Goal: Transaction & Acquisition: Obtain resource

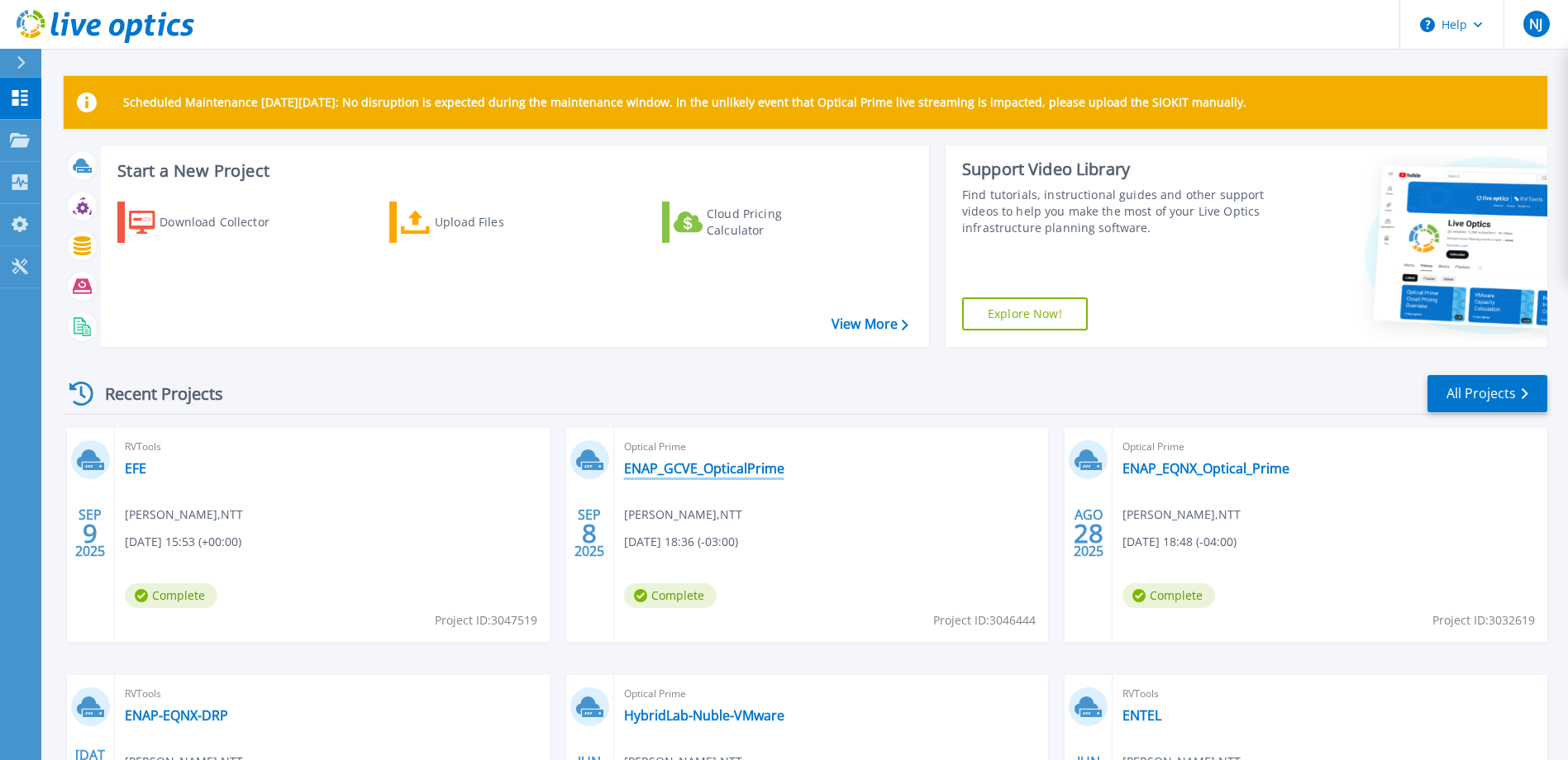
click at [757, 469] on link "ENAP_GCVE_OpticalPrime" at bounding box center [704, 468] width 160 height 16
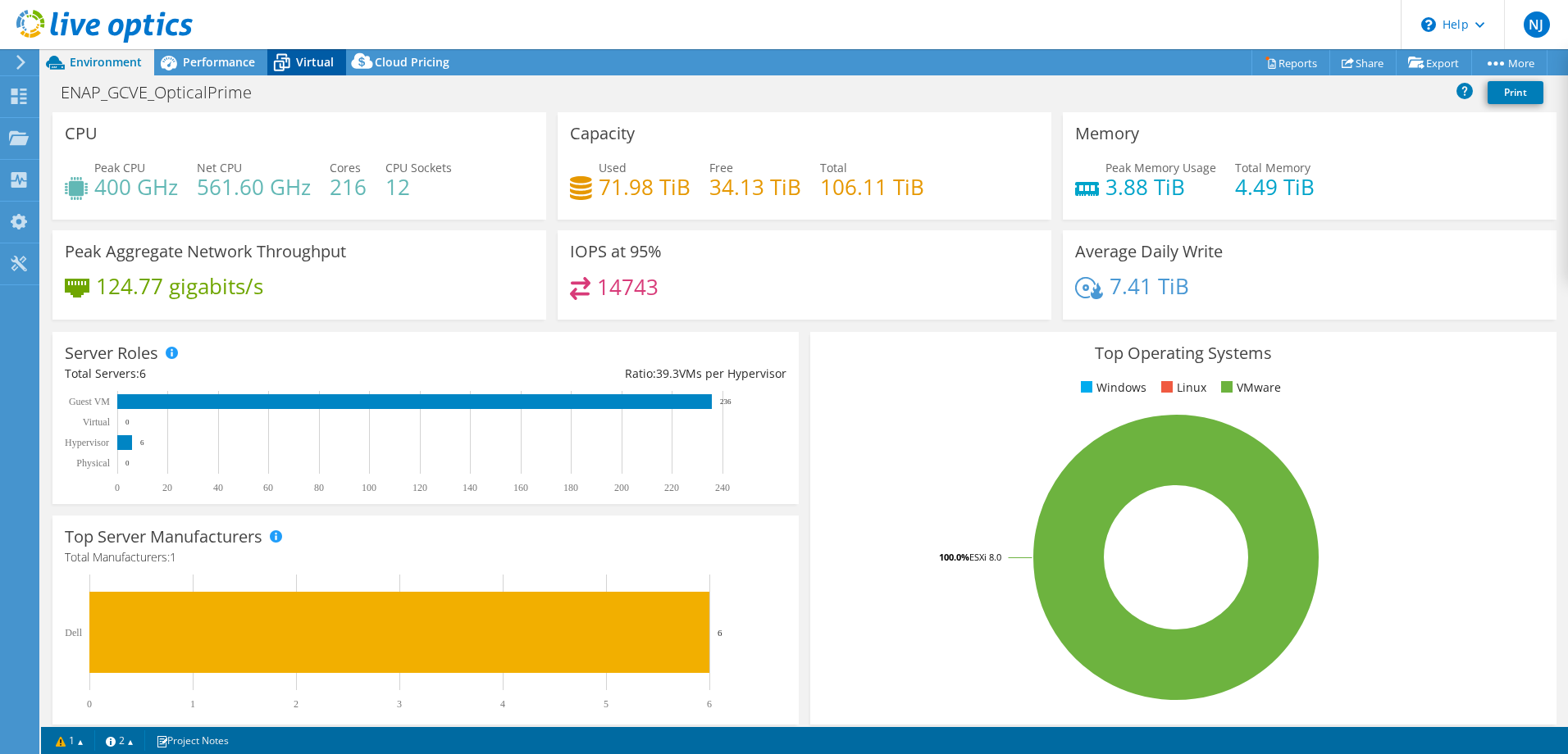
click at [316, 55] on span "Virtual" at bounding box center [315, 62] width 37 height 15
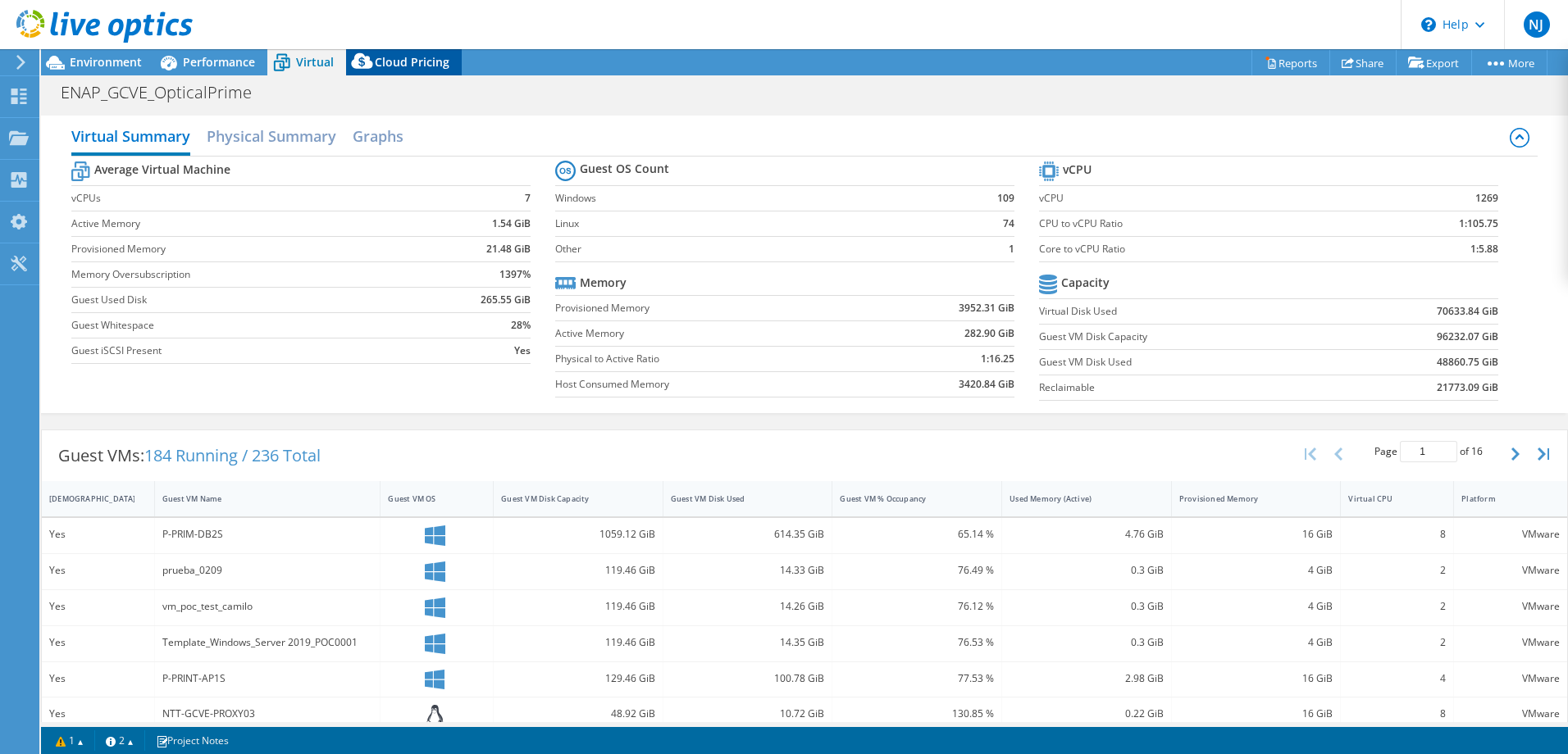
click at [396, 60] on span "Cloud Pricing" at bounding box center [412, 62] width 75 height 15
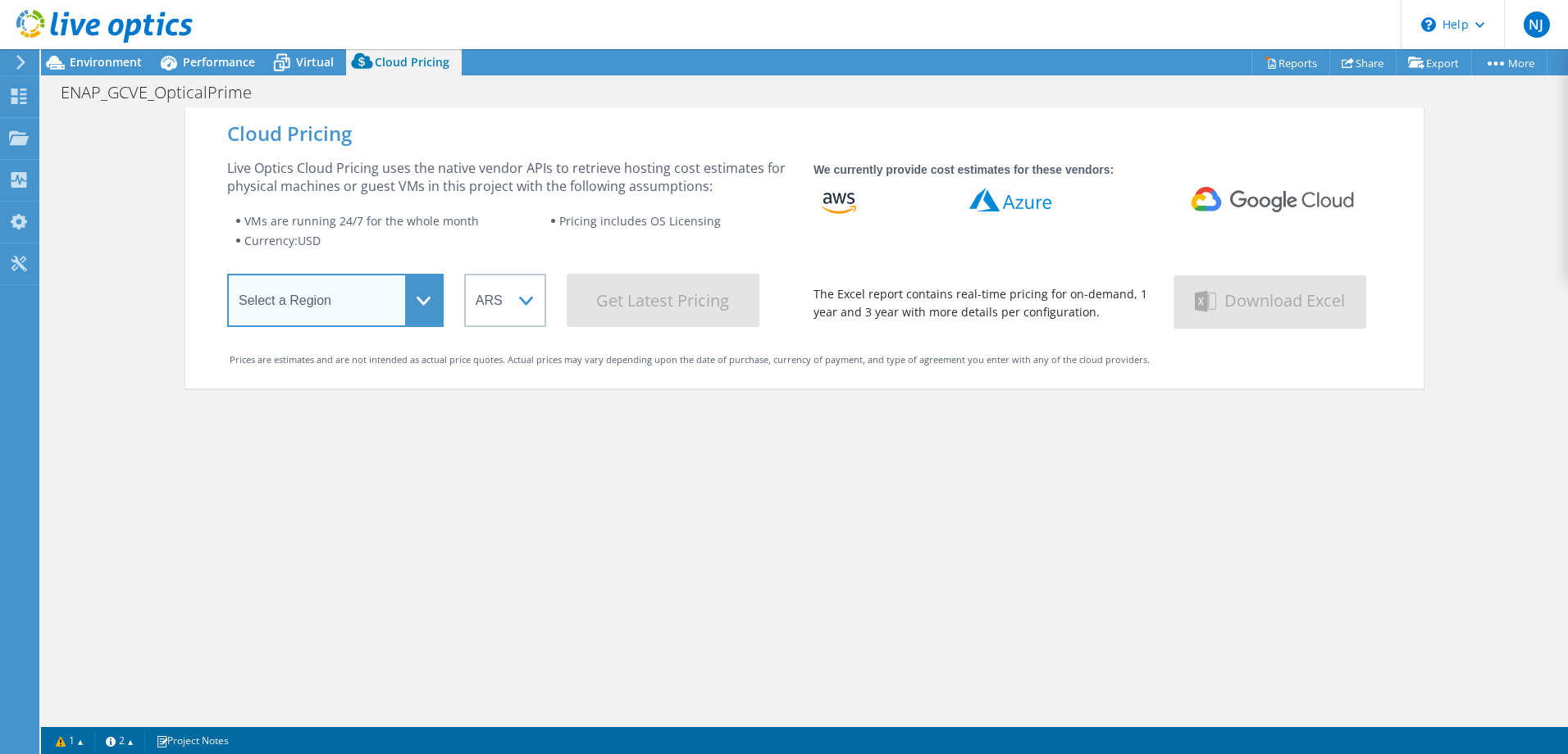
select select "SouthAmerica"
click at [228, 277] on select "Select a Region [GEOGRAPHIC_DATA] ([GEOGRAPHIC_DATA]) [GEOGRAPHIC_DATA] ([GEOGR…" at bounding box center [336, 301] width 216 height 54
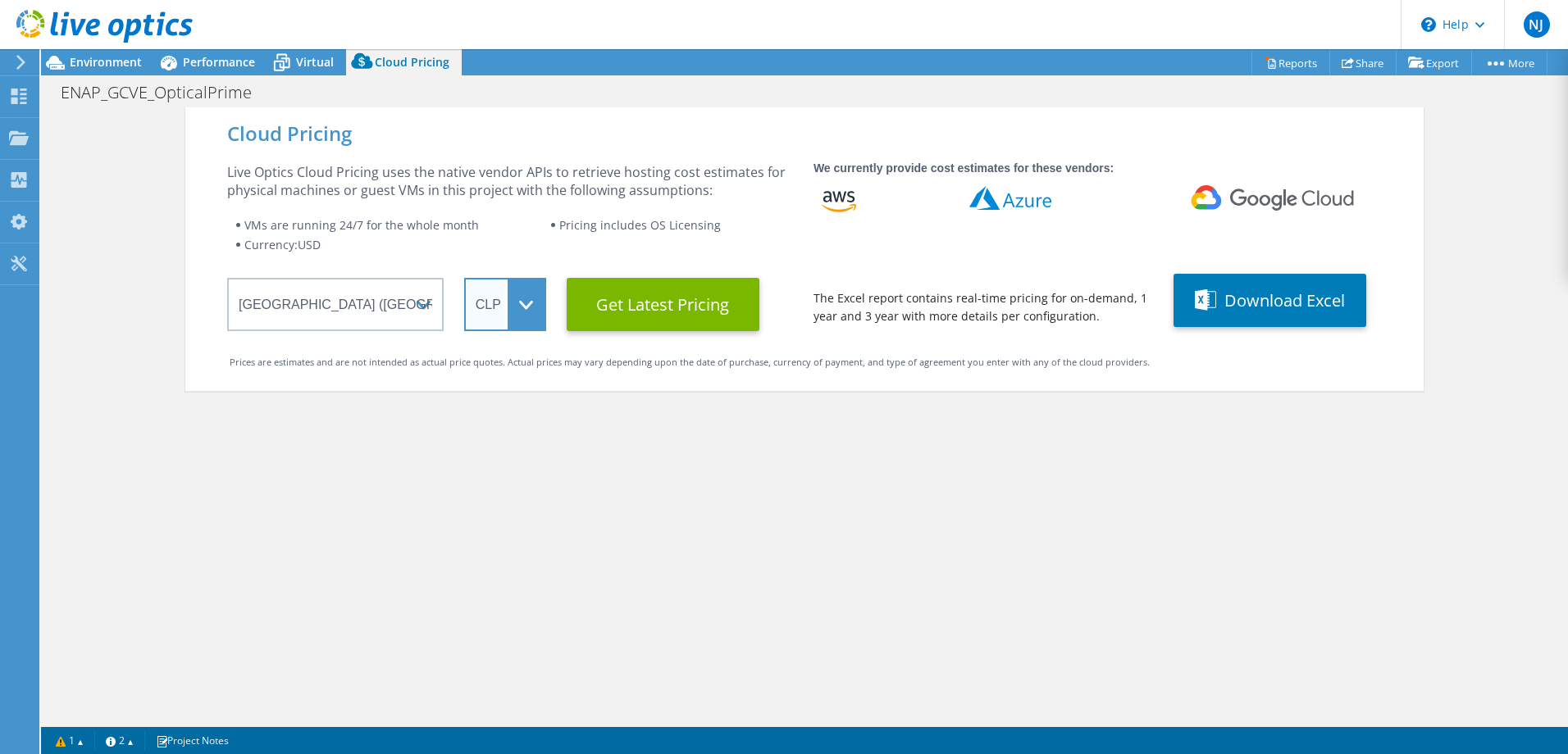
click at [465, 278] on select "ARS AUD BRL CAD CHF CLP CNY DKK EUR GBP HKD HUF INR JPY MXN MYR NOK NZD PEN SEK…" at bounding box center [506, 305] width 82 height 54
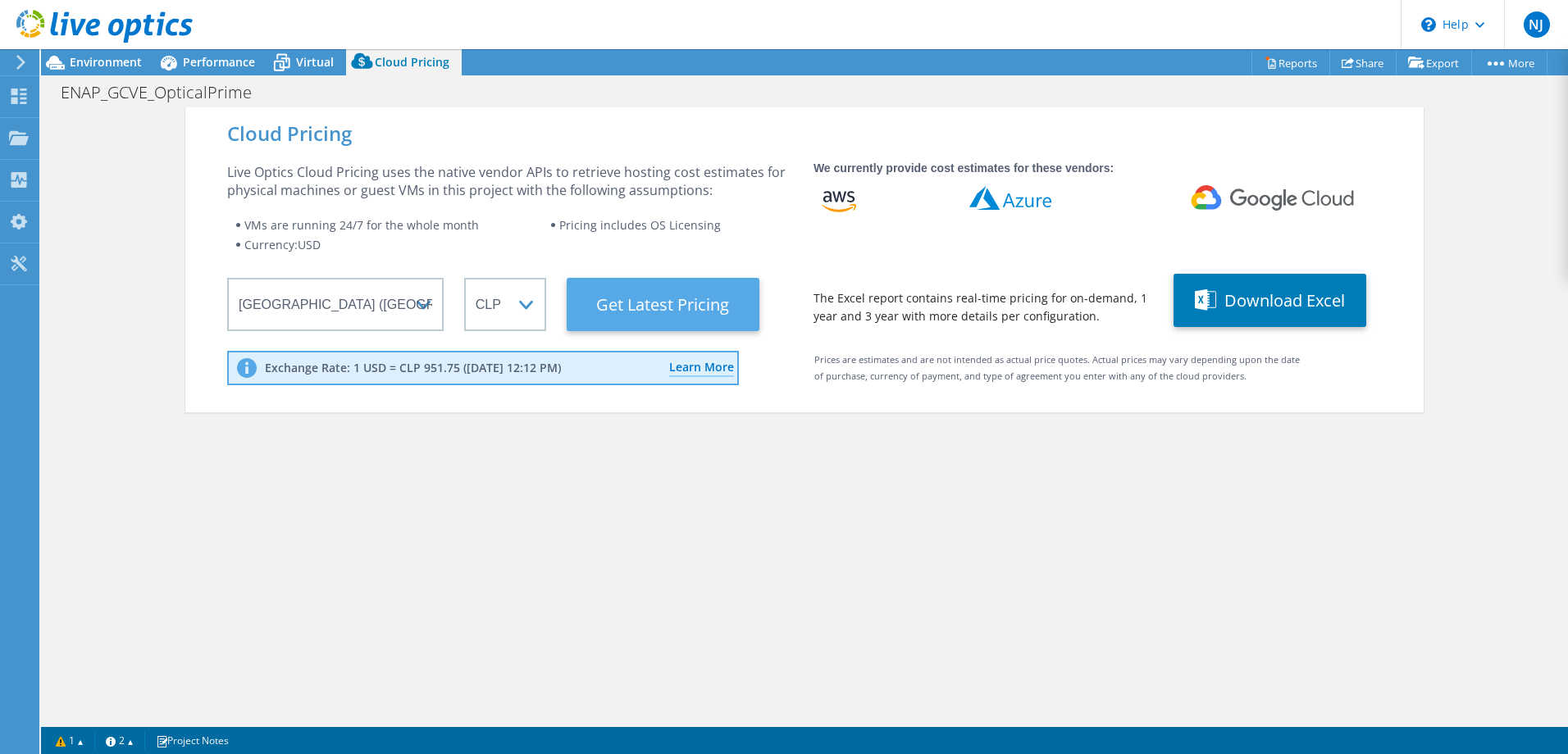
click at [713, 304] on Latest "Get Latest Pricing" at bounding box center [664, 305] width 193 height 54
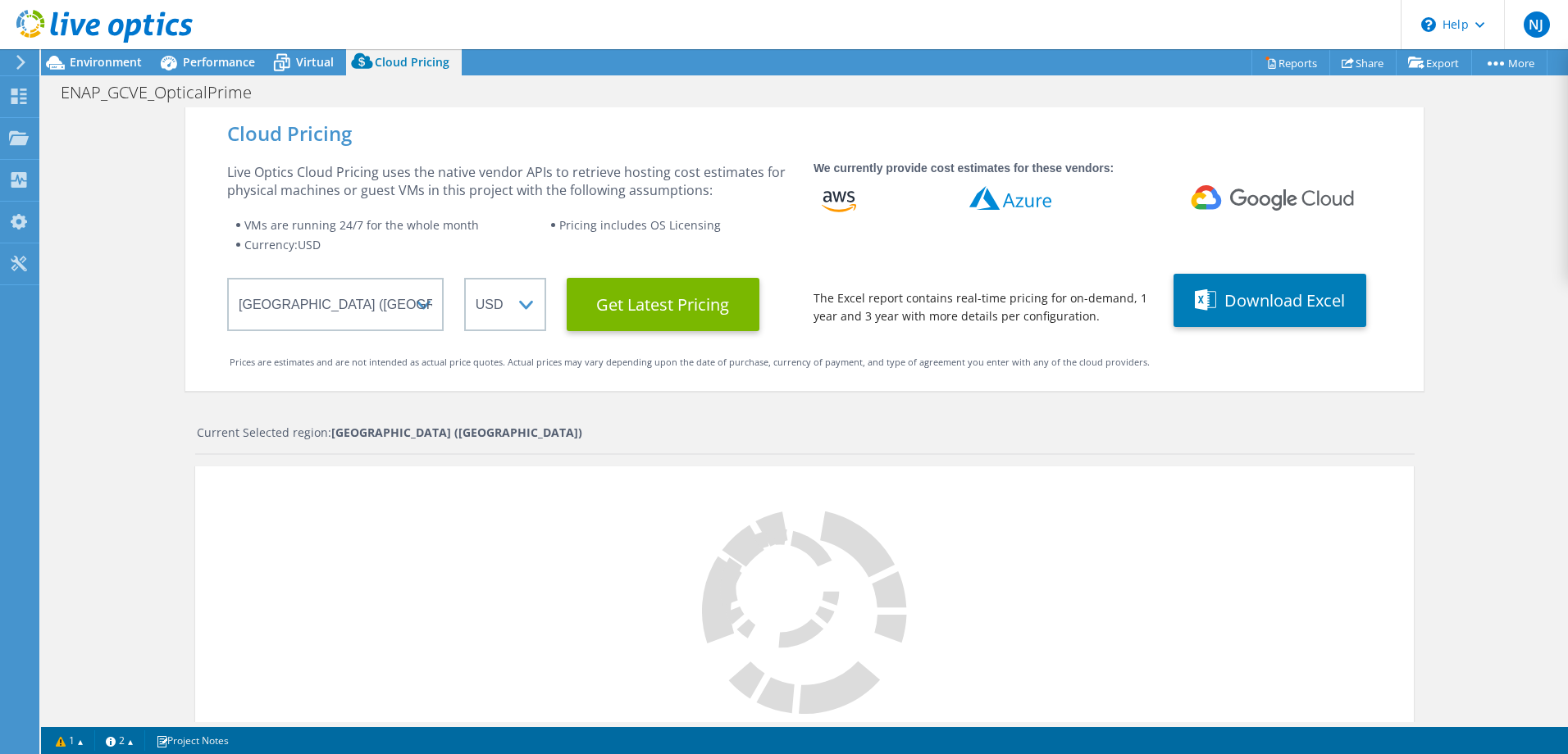
select select "CLP"
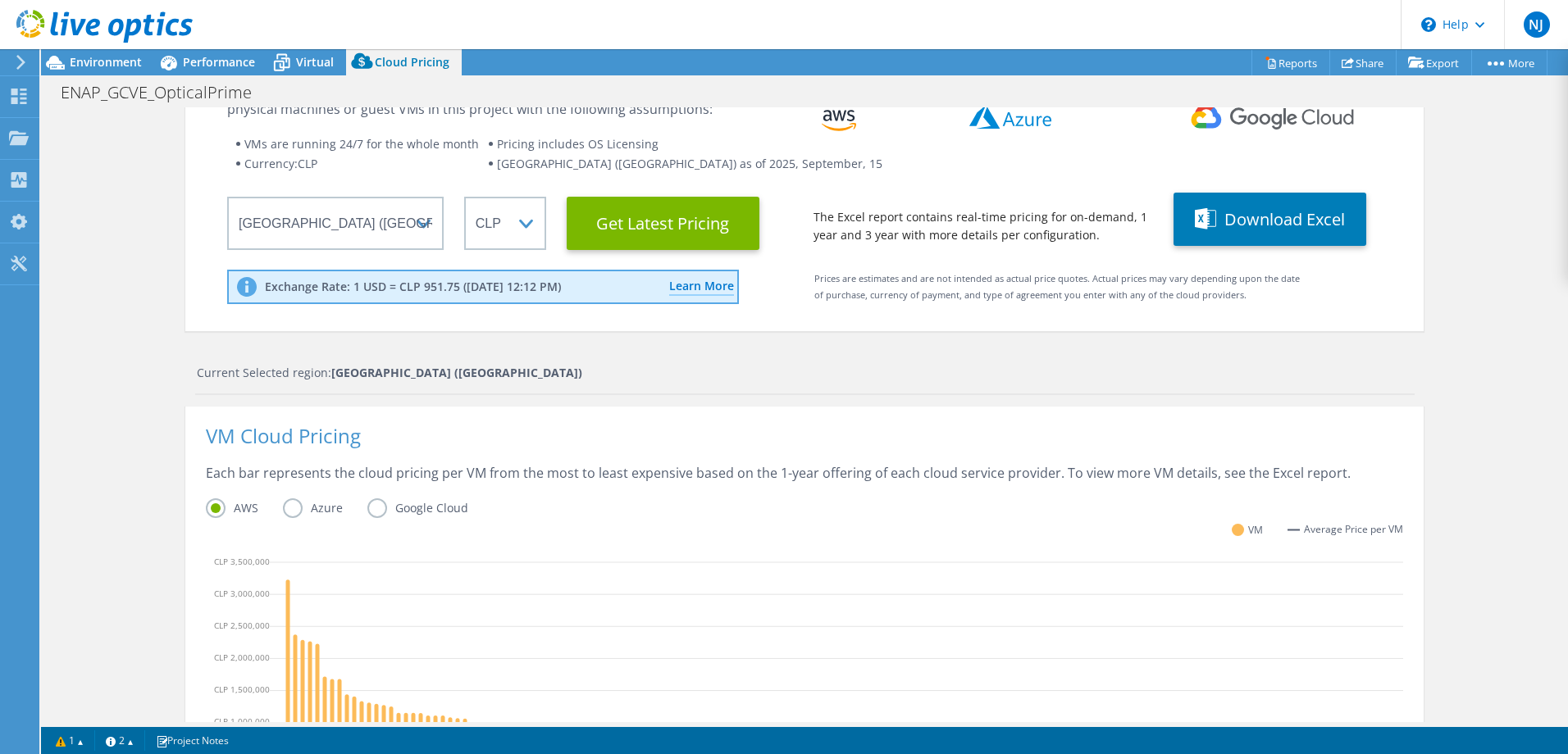
scroll to position [22, 0]
